Goal: Transaction & Acquisition: Purchase product/service

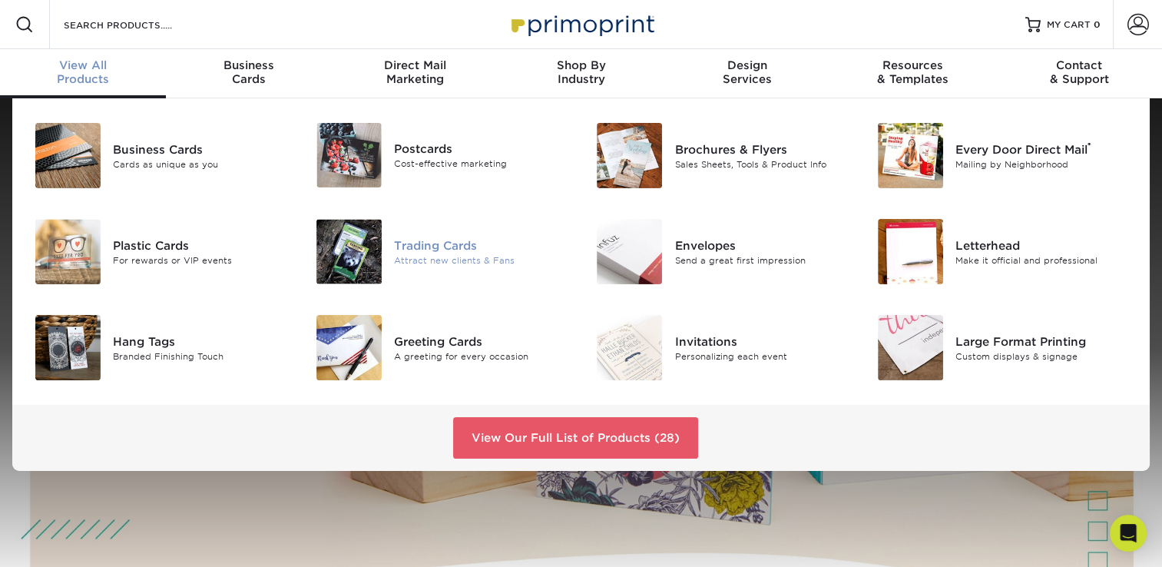
click at [423, 241] on div "Trading Cards" at bounding box center [482, 245] width 176 height 17
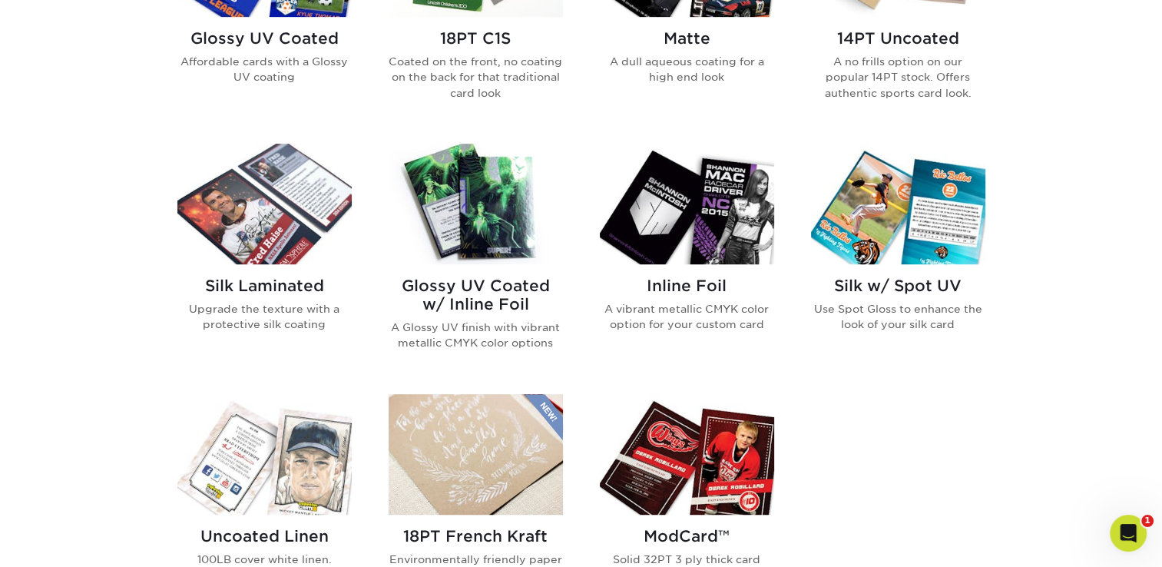
scroll to position [922, 0]
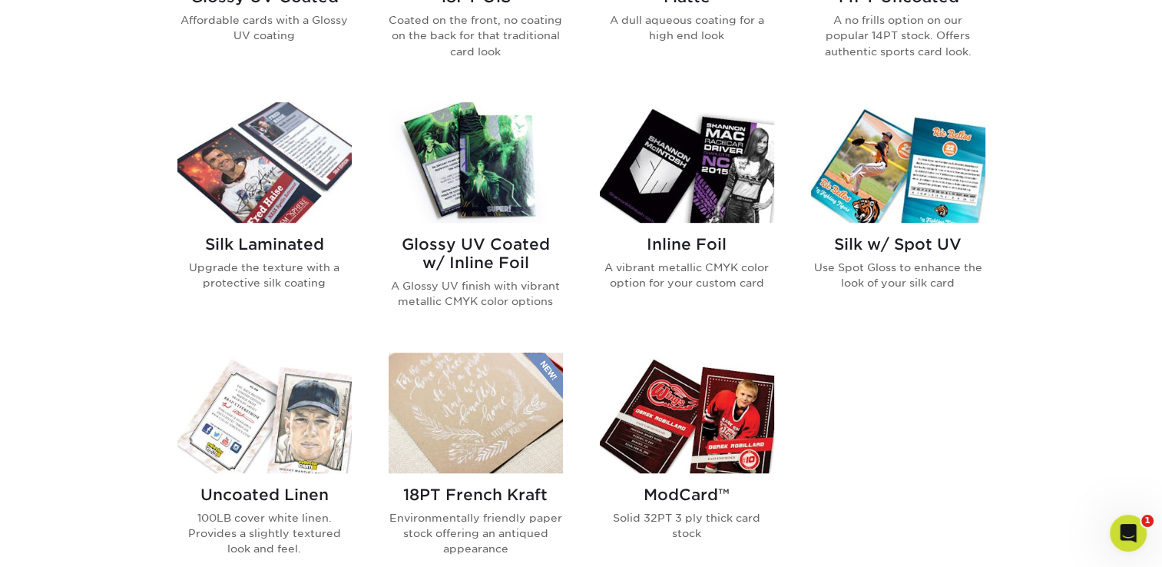
click at [545, 210] on img at bounding box center [476, 162] width 174 height 121
